Goal: Task Accomplishment & Management: Manage account settings

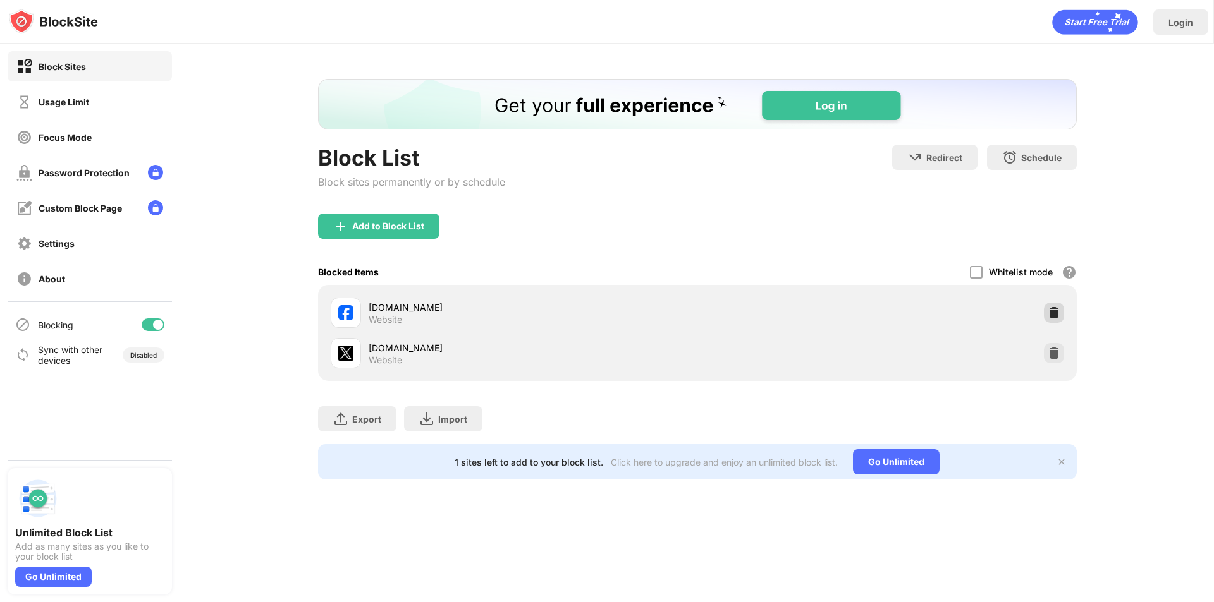
click at [1050, 315] on img at bounding box center [1053, 313] width 13 height 13
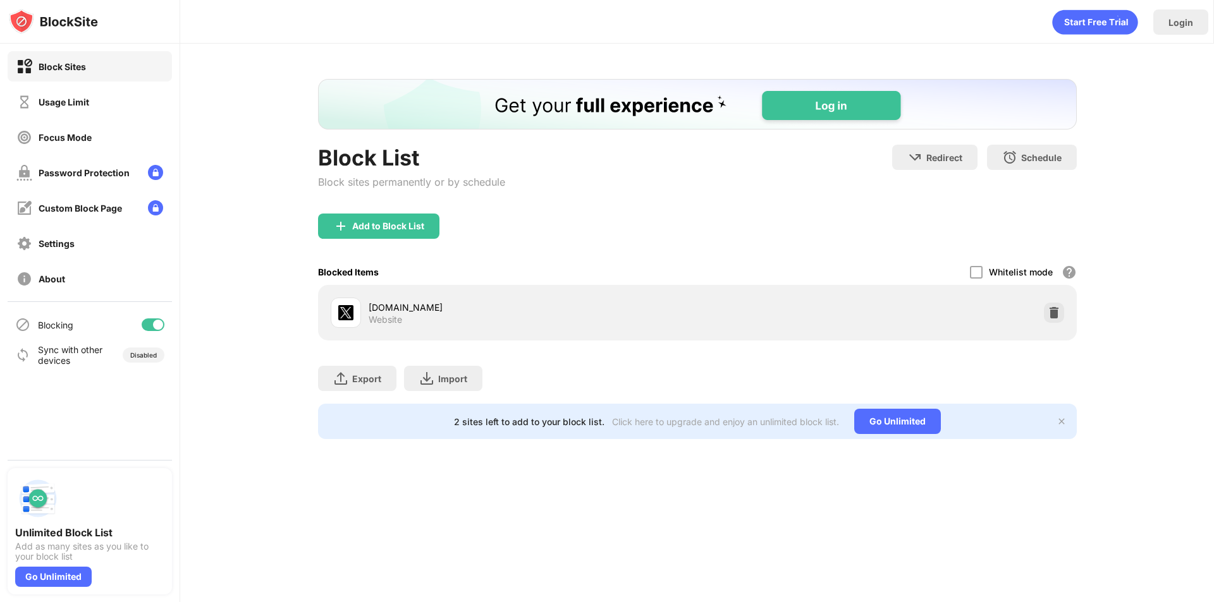
click at [1050, 315] on img at bounding box center [1053, 313] width 13 height 13
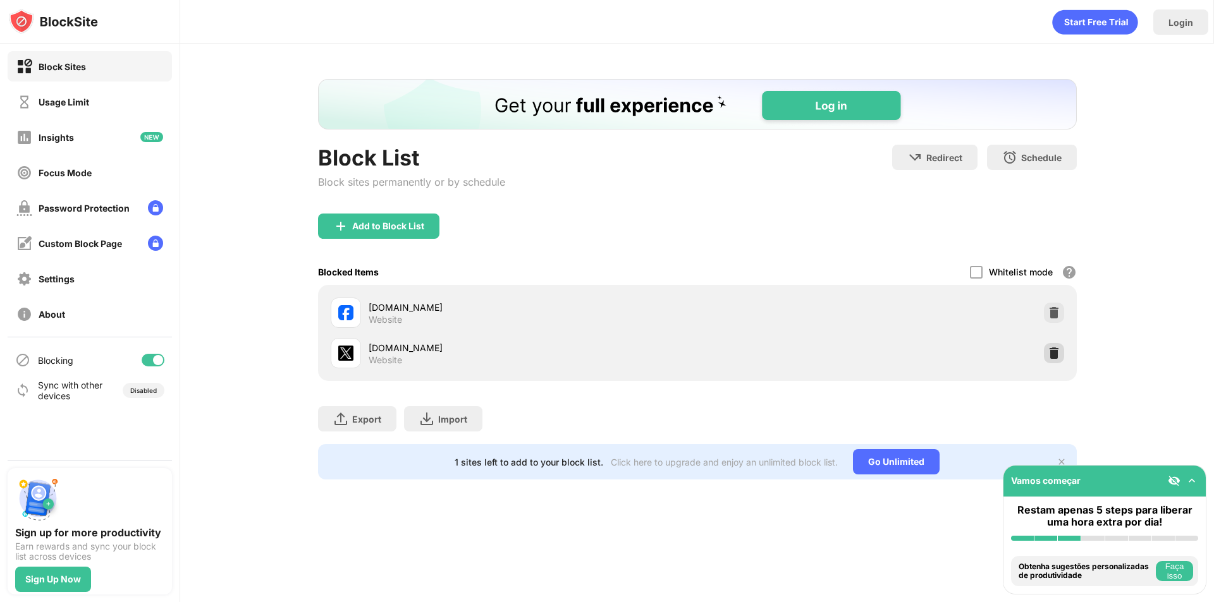
click at [1050, 356] on img at bounding box center [1053, 353] width 13 height 13
